Goal: Complete application form: Complete application form

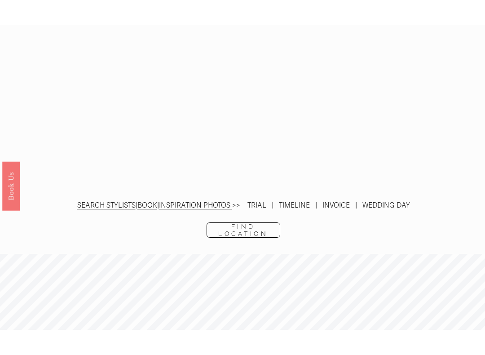
scroll to position [1590, 0]
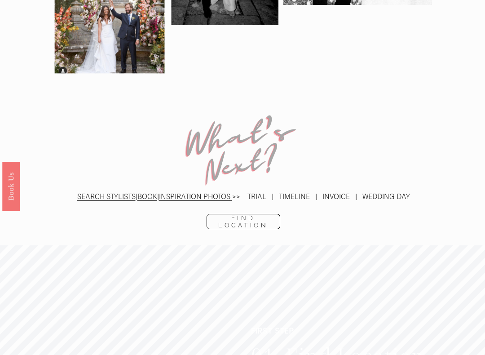
click at [248, 214] on link "Find Location" at bounding box center [244, 221] width 74 height 15
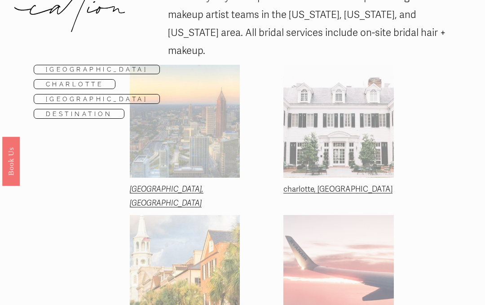
scroll to position [101, 0]
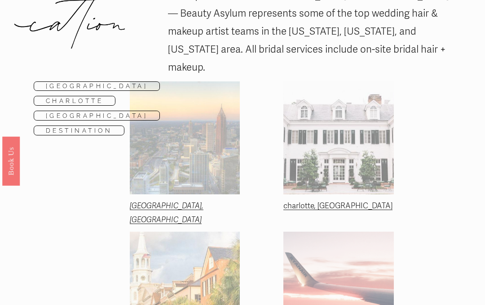
click at [309, 201] on link "charlotte, nc" at bounding box center [337, 205] width 109 height 9
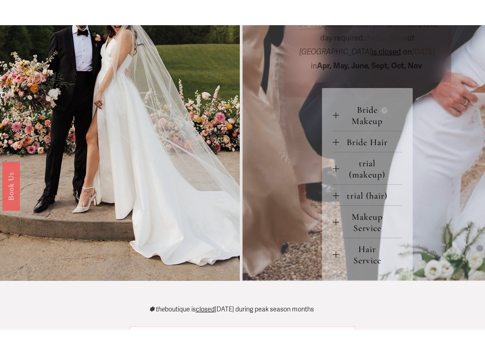
scroll to position [338, 0]
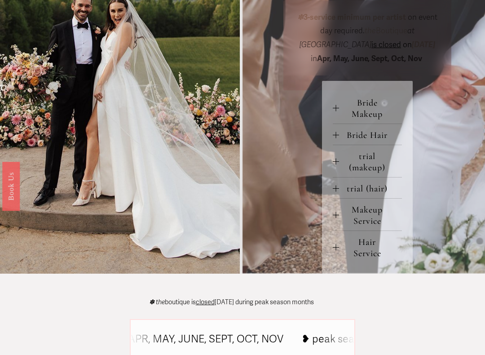
click at [378, 209] on span "Makeup Service" at bounding box center [370, 215] width 63 height 22
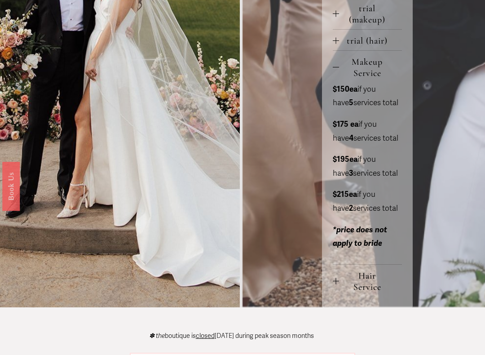
scroll to position [487, 0]
click at [376, 286] on span "Hair Service" at bounding box center [370, 281] width 63 height 22
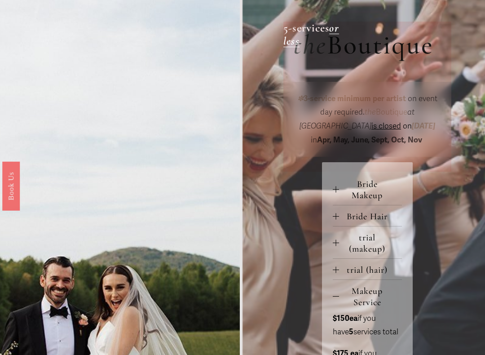
scroll to position [260, 0]
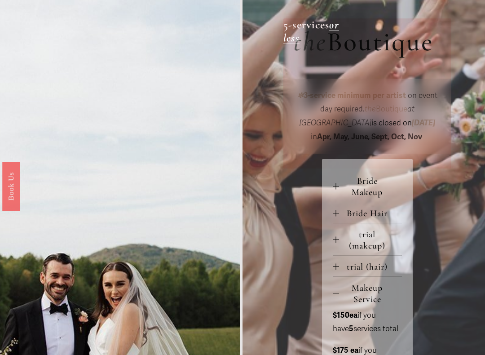
click at [371, 239] on span "trial (makeup)" at bounding box center [370, 240] width 63 height 22
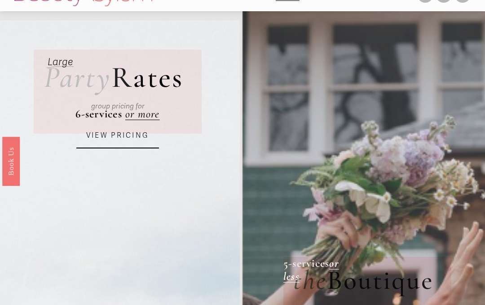
scroll to position [0, 0]
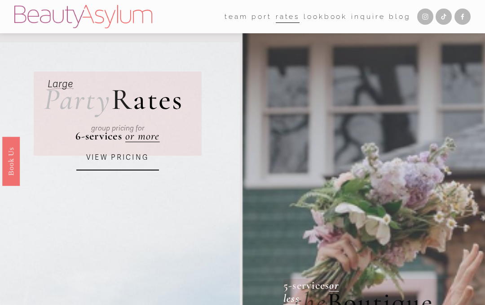
click at [373, 15] on link "Inquire" at bounding box center [368, 16] width 34 height 14
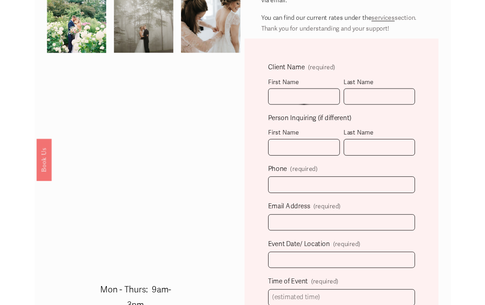
scroll to position [218, 0]
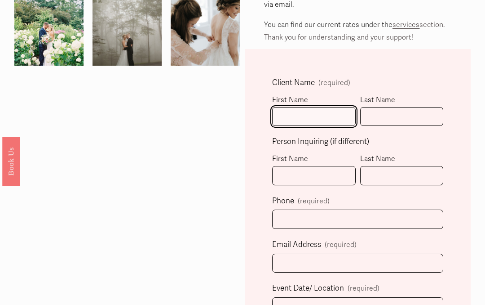
click at [314, 107] on input "First Name" at bounding box center [314, 116] width 84 height 19
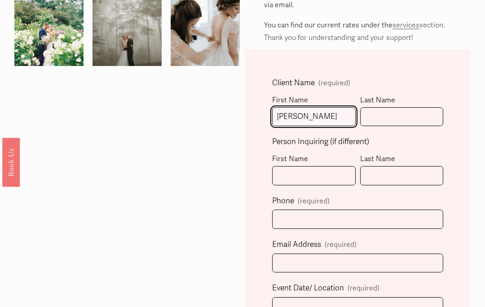
type input "Michelle"
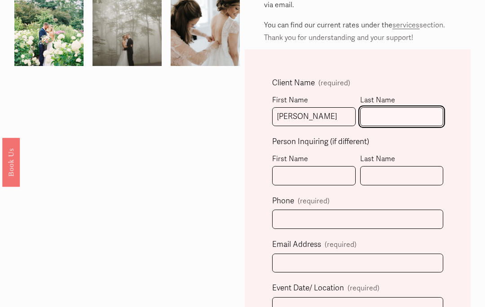
click at [384, 107] on input "Last Name" at bounding box center [402, 116] width 84 height 19
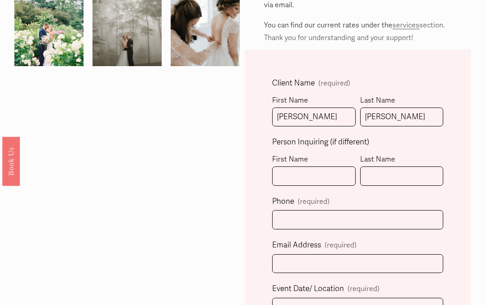
scroll to position [218, 0]
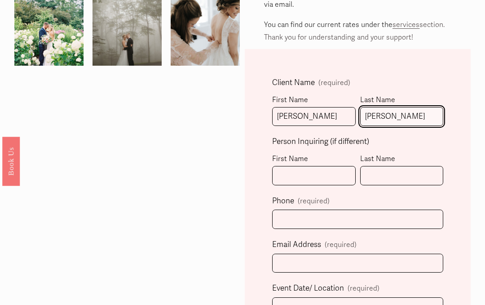
type input "Fisher"
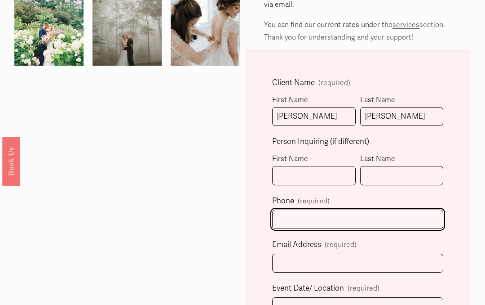
click at [311, 209] on input "text" at bounding box center [358, 218] width 172 height 19
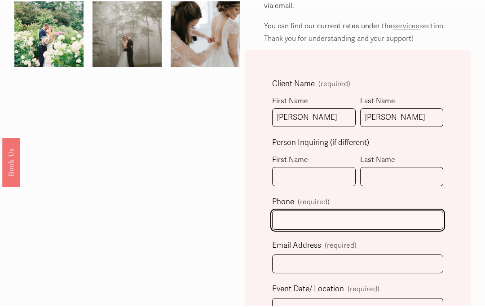
scroll to position [217, 0]
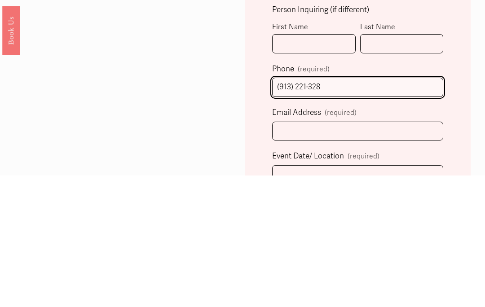
type input "(913) 221-3284"
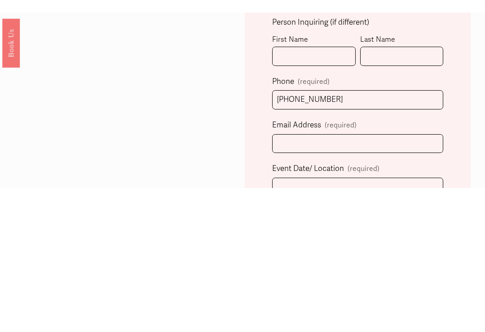
scroll to position [350, 0]
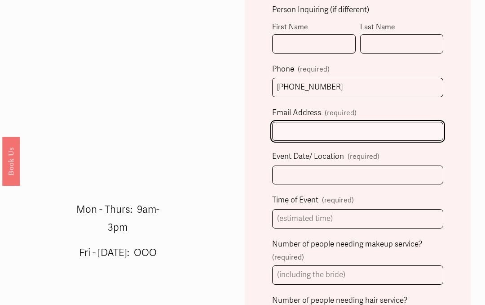
click at [328, 122] on input "Email Address (required)" at bounding box center [358, 131] width 172 height 19
type input "mmfisher97@gmail.com"
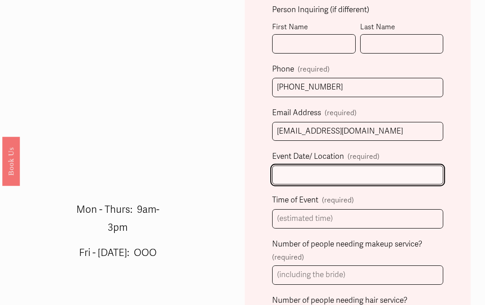
click at [311, 165] on input "Event Date/ Location (required)" at bounding box center [358, 174] width 172 height 19
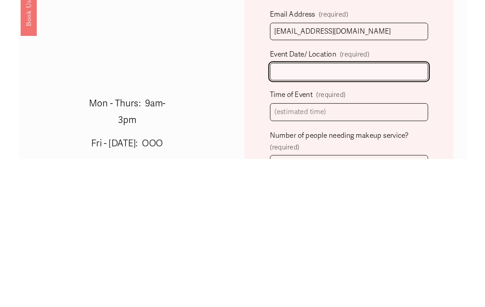
scroll to position [303, 0]
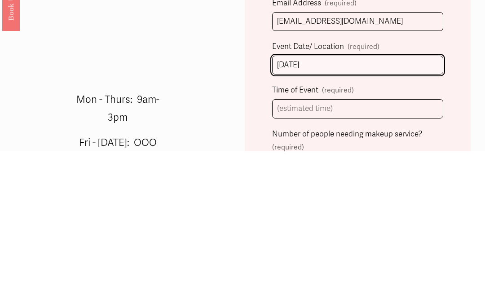
type input "3/6/2026"
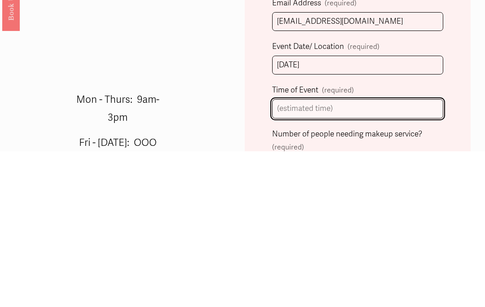
click at [346, 256] on input "Time of Event (required)" at bounding box center [358, 265] width 172 height 19
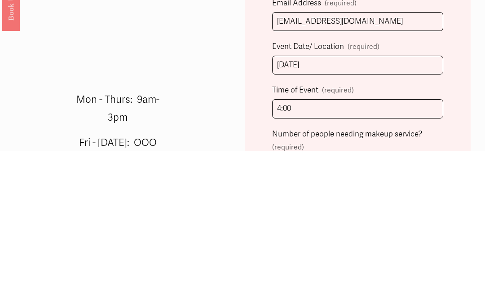
scroll to position [459, 0]
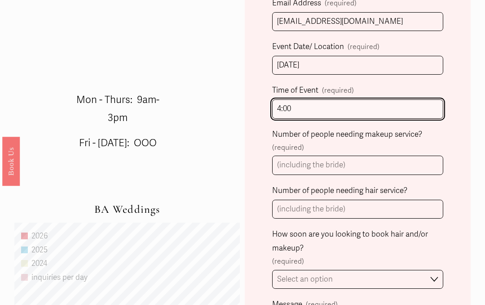
type input "4:00"
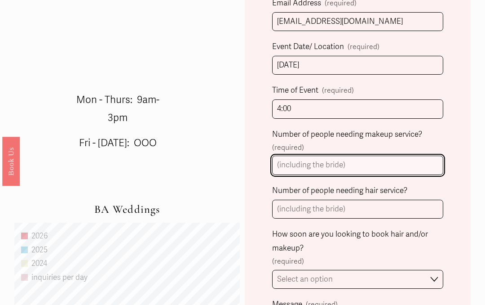
click at [342, 155] on input "Number of people needing makeup service? (required)" at bounding box center [358, 164] width 172 height 19
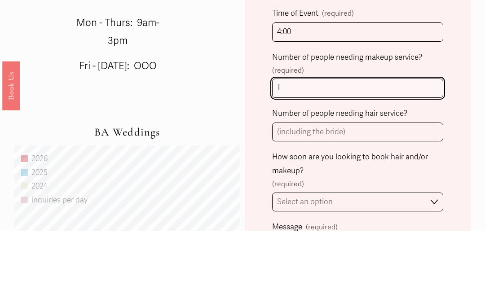
type input "1"
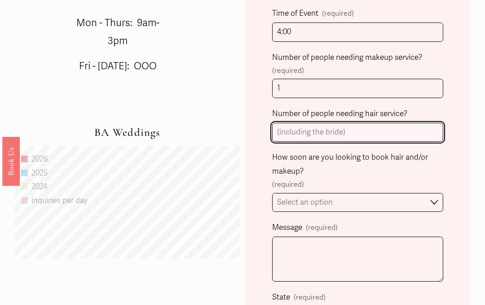
click at [323, 123] on input "Number of people needing hair service?" at bounding box center [358, 132] width 172 height 19
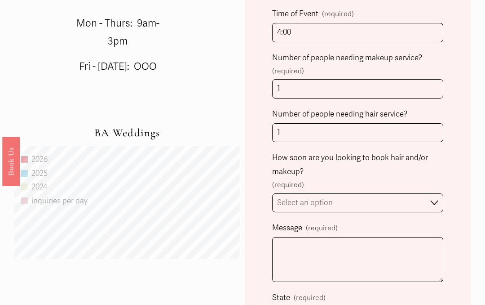
scroll to position [536, 0]
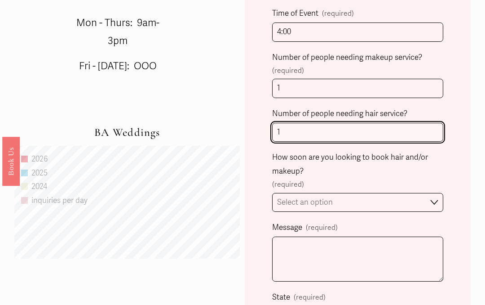
type input "1"
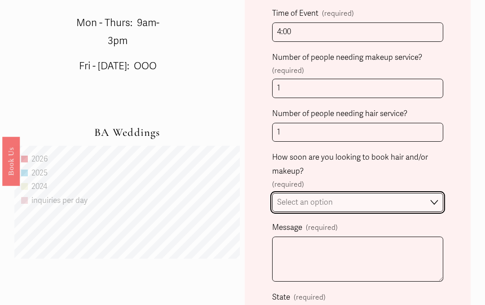
click at [434, 193] on select "Select an option Immediately 1-2 weeks I'm looking for information & not ready …" at bounding box center [358, 202] width 172 height 19
select select "I'm looking for information & not ready to book just yet"
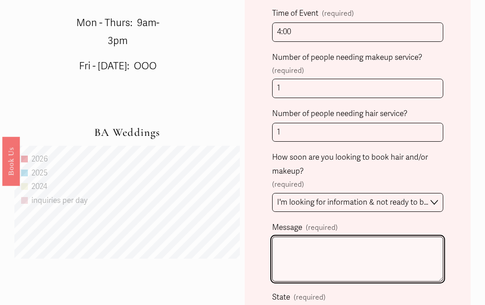
click at [359, 236] on textarea "Message (required)" at bounding box center [358, 258] width 172 height 45
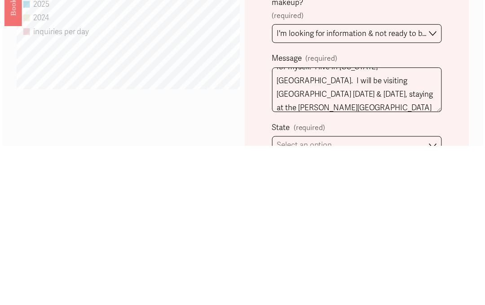
scroll to position [705, 0]
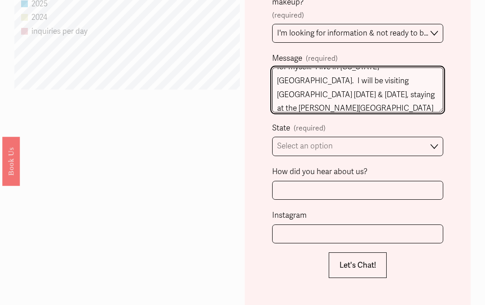
type textarea "I am the mother of the groom looking to book for myself. I live in Kansas City.…"
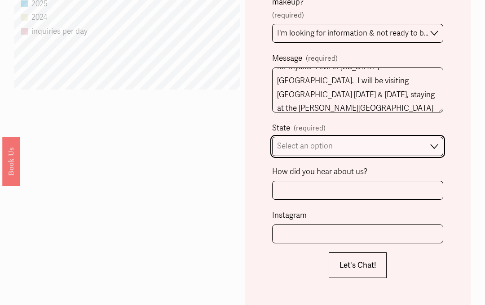
click at [434, 137] on select "Select an option Please Select One Atlanta, GA Charlotte, NC Charleston, SC Des…" at bounding box center [358, 146] width 172 height 19
select select "Atlanta, GA"
click at [434, 137] on select "Please Select One Atlanta, GA Charlotte, NC Charleston, SC Destination Wedding" at bounding box center [358, 146] width 172 height 19
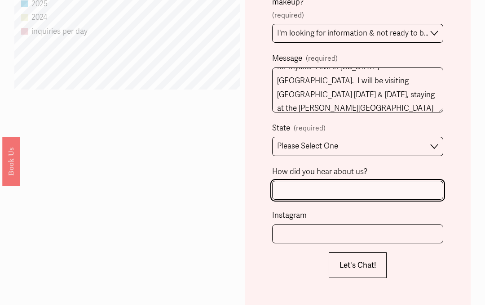
click at [317, 181] on input "How did you hear about us?" at bounding box center [358, 190] width 172 height 19
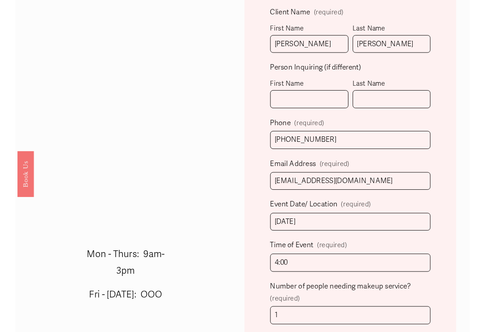
scroll to position [288, 0]
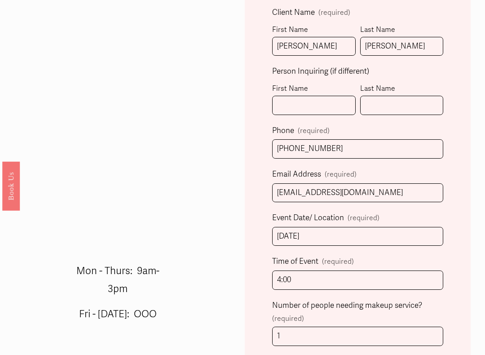
type input "Online"
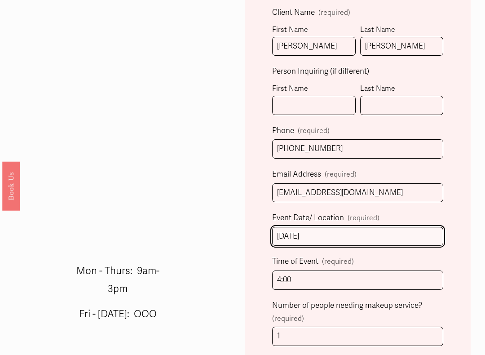
click at [328, 229] on input "3/6/2026" at bounding box center [358, 236] width 172 height 19
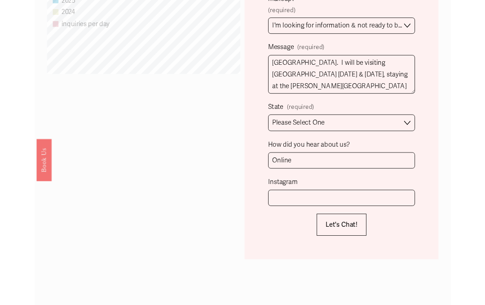
scroll to position [698, 0]
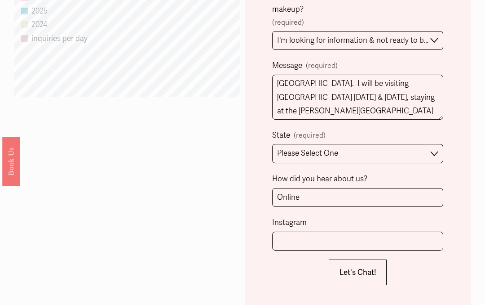
type input "3/6/2026 VanLandingham Estate"
click at [361, 267] on span "Let's Chat!" at bounding box center [358, 271] width 37 height 9
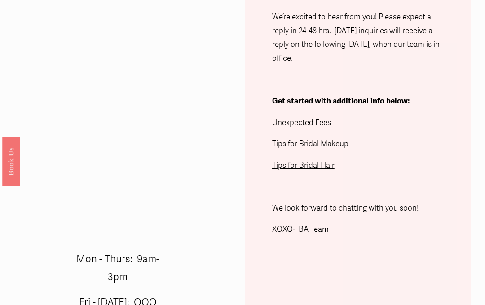
scroll to position [261, 0]
